Goal: Check status: Check status

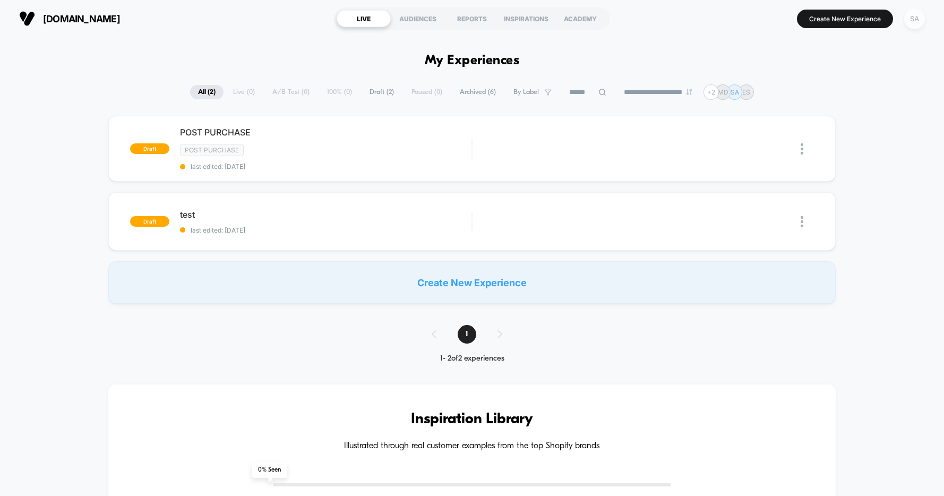
click at [917, 18] on div "SA" at bounding box center [915, 18] width 21 height 21
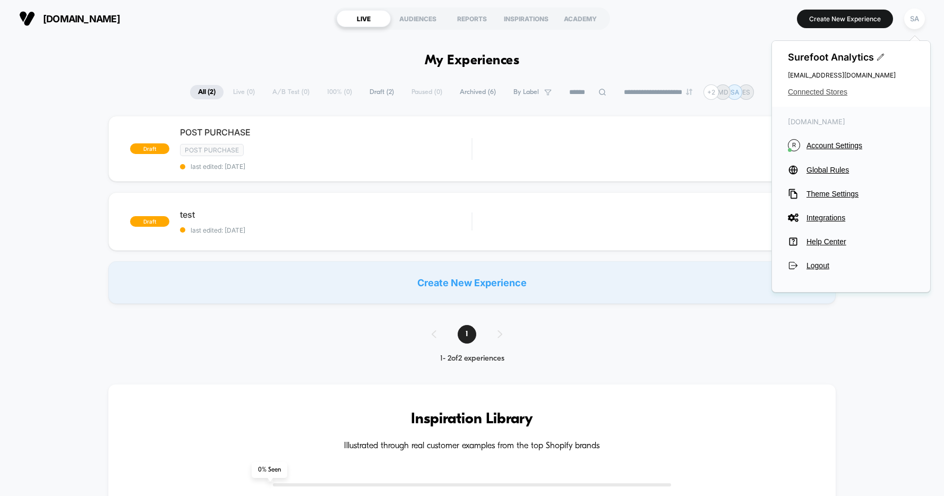
click at [841, 94] on span "Connected Stores" at bounding box center [851, 92] width 126 height 8
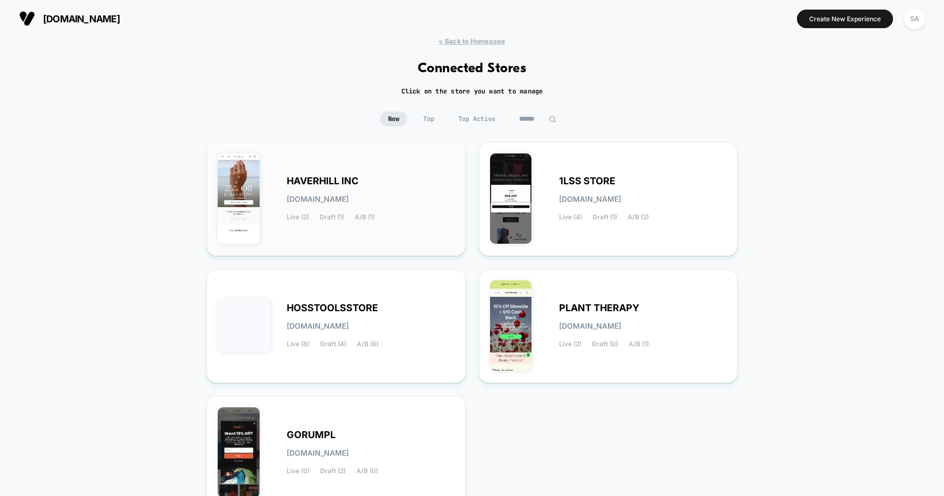
click at [349, 202] on span "[DOMAIN_NAME]" at bounding box center [318, 198] width 62 height 7
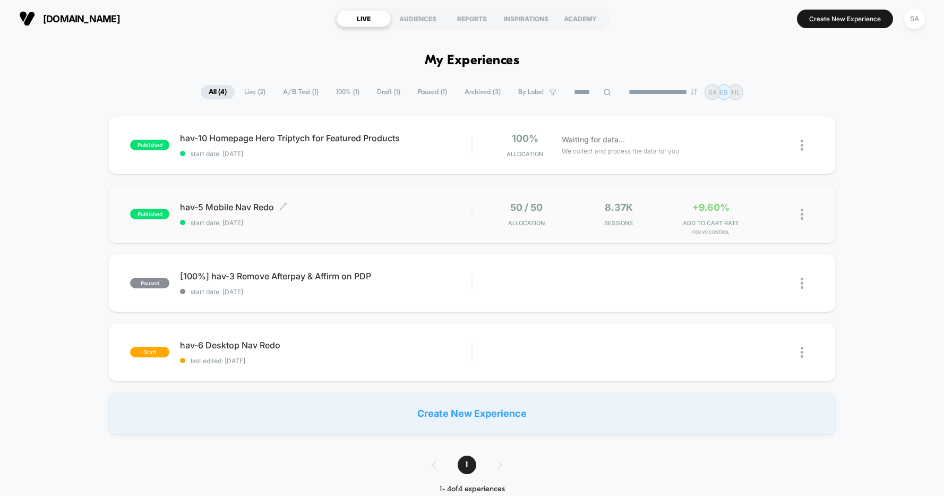
click at [229, 206] on span "hav-5 Mobile Nav Redo Click to edit experience details" at bounding box center [326, 207] width 292 height 11
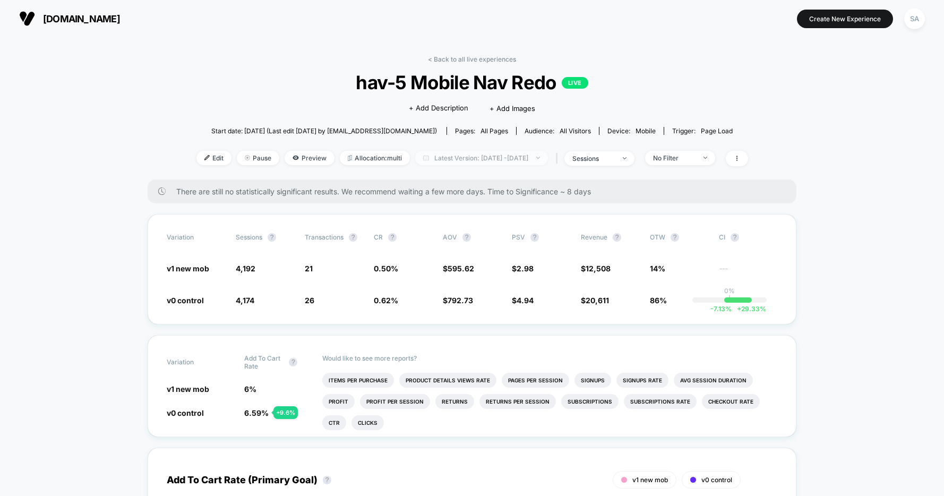
click at [540, 157] on img at bounding box center [538, 158] width 4 height 2
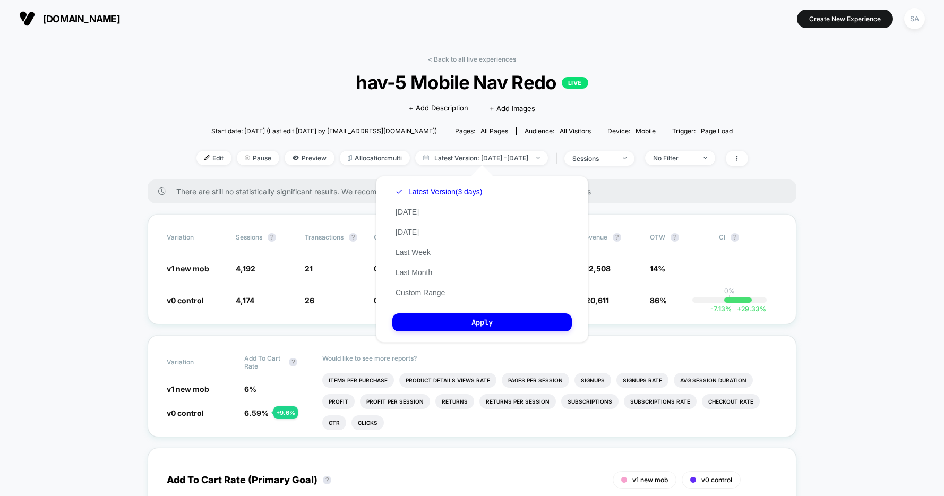
click at [421, 217] on div "Latest Version (3 days) [DATE] [DATE] Last Week Last Month Custom Range" at bounding box center [439, 242] width 93 height 121
click at [404, 215] on button "[DATE]" at bounding box center [408, 212] width 30 height 10
click at [493, 321] on button "Apply" at bounding box center [483, 322] width 180 height 18
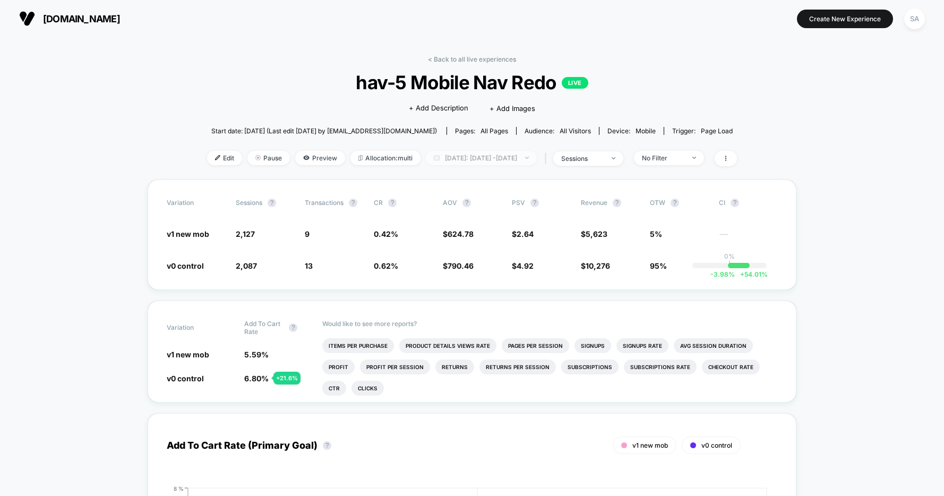
click at [525, 157] on span "[DATE]: [DATE] - [DATE]" at bounding box center [481, 158] width 111 height 14
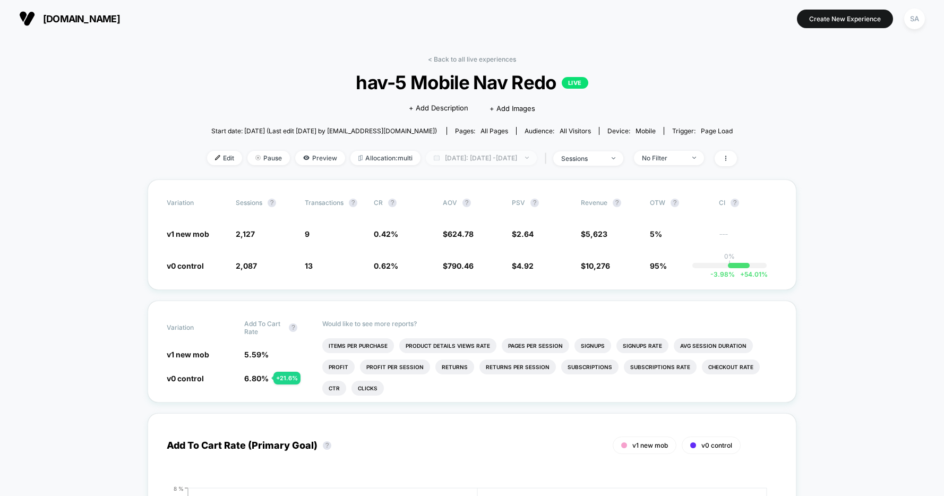
click at [500, 155] on span "[DATE]: [DATE] - [DATE]" at bounding box center [481, 158] width 111 height 14
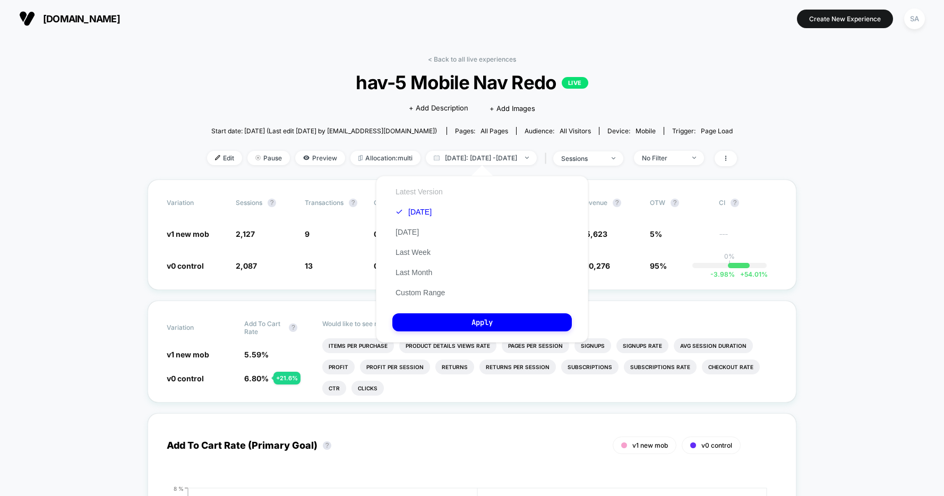
click at [435, 189] on button "Latest Version" at bounding box center [420, 192] width 54 height 10
click at [457, 317] on button "Apply" at bounding box center [483, 322] width 180 height 18
